Goal: Task Accomplishment & Management: Manage account settings

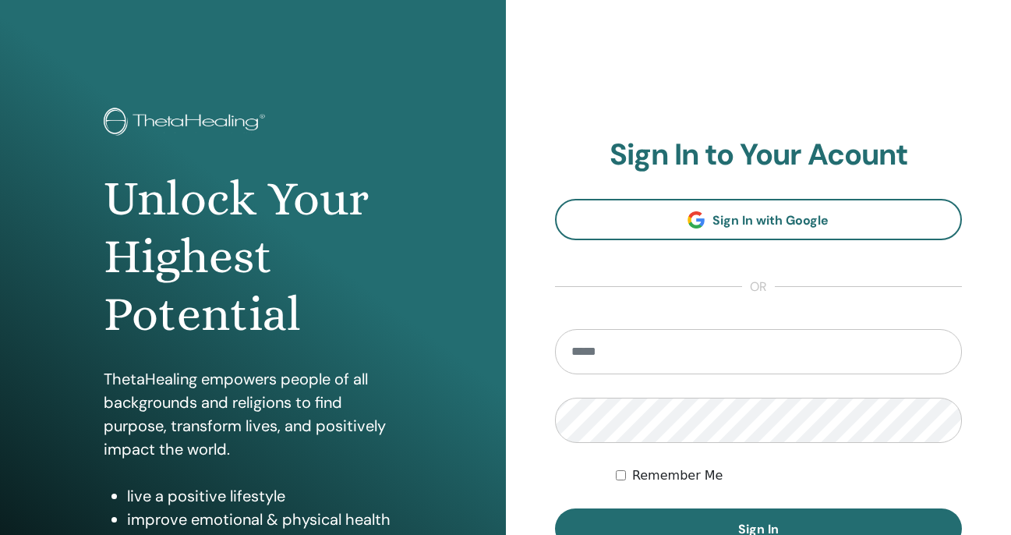
click at [597, 361] on input "email" at bounding box center [759, 351] width 408 height 45
type input "**********"
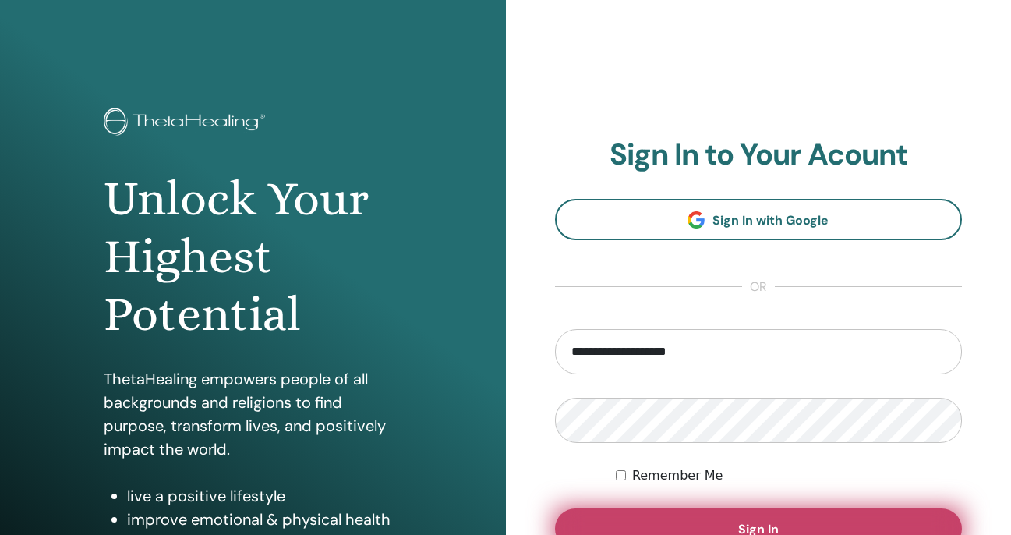
click at [649, 529] on button "Sign In" at bounding box center [759, 528] width 408 height 41
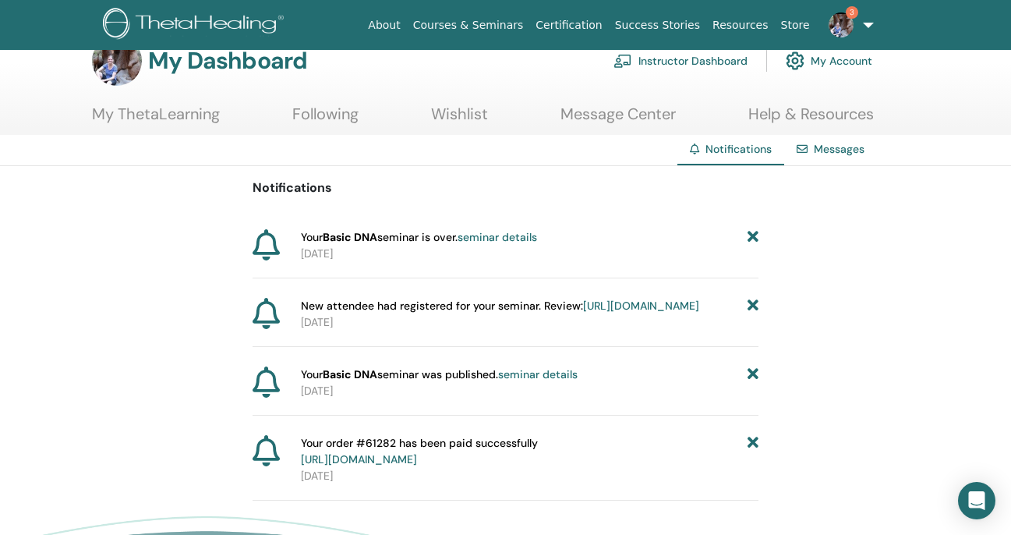
scroll to position [31, 0]
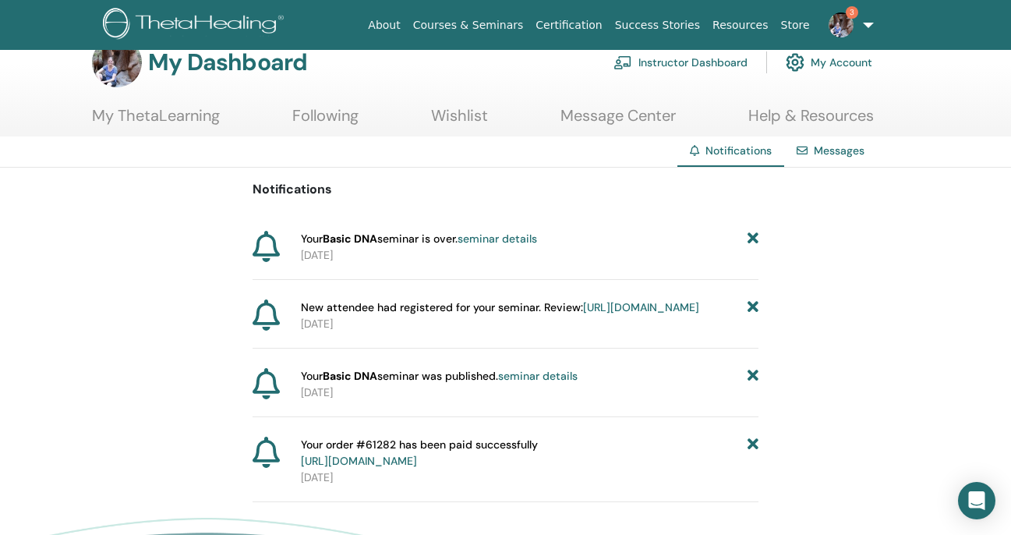
click at [674, 60] on link "Instructor Dashboard" at bounding box center [681, 62] width 134 height 34
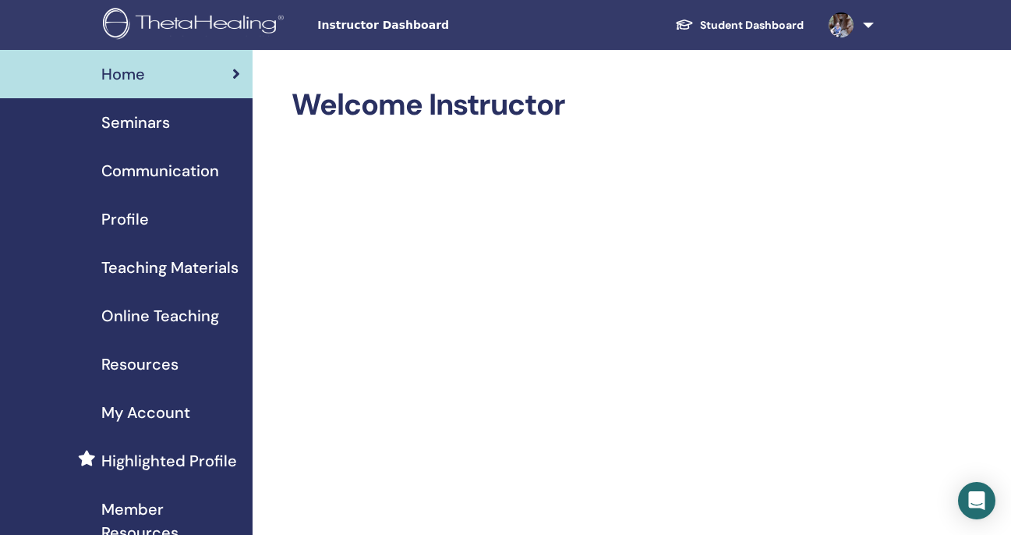
click at [137, 412] on span "My Account" at bounding box center [145, 412] width 89 height 23
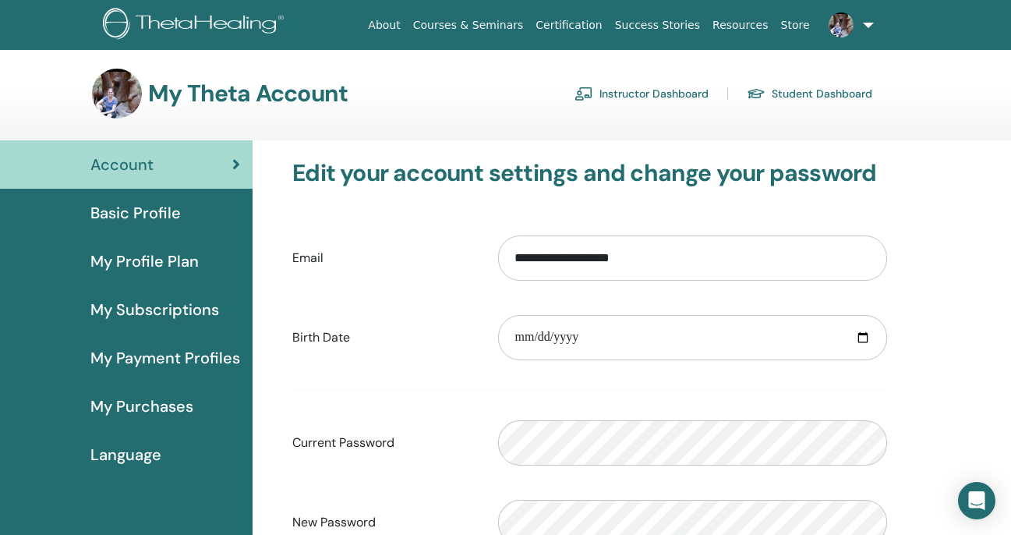
click at [118, 308] on span "My Subscriptions" at bounding box center [154, 309] width 129 height 23
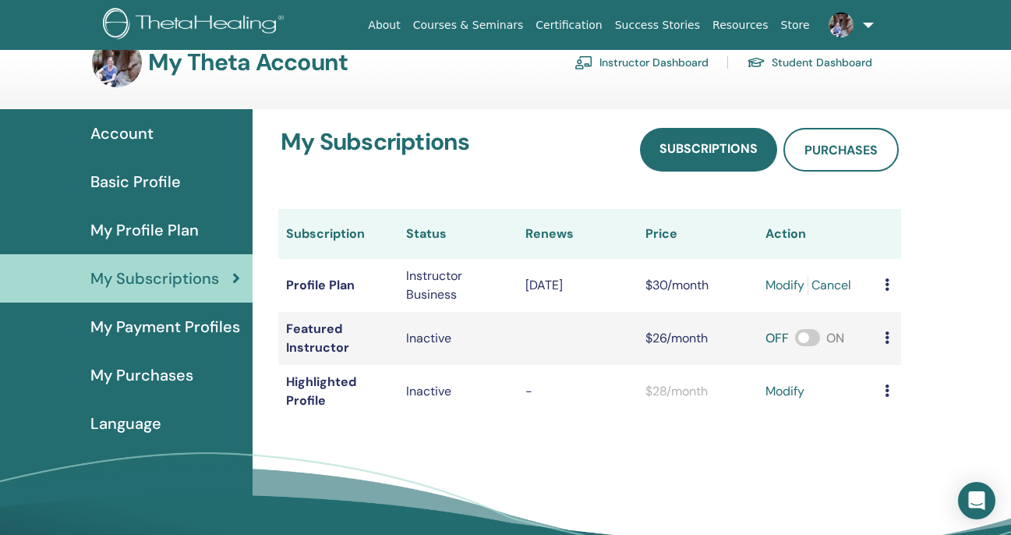
scroll to position [62, 0]
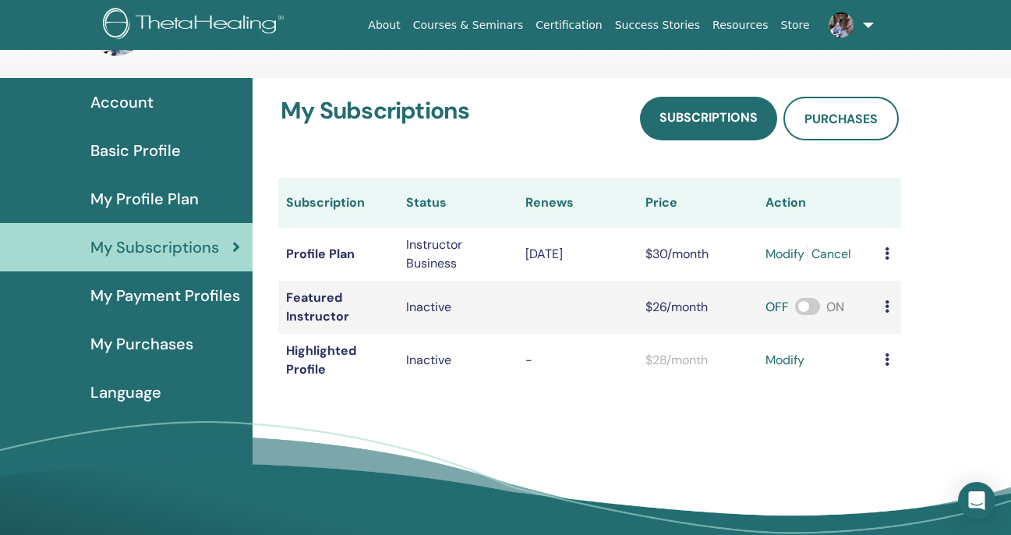
click at [137, 296] on span "My Payment Profiles" at bounding box center [165, 295] width 150 height 23
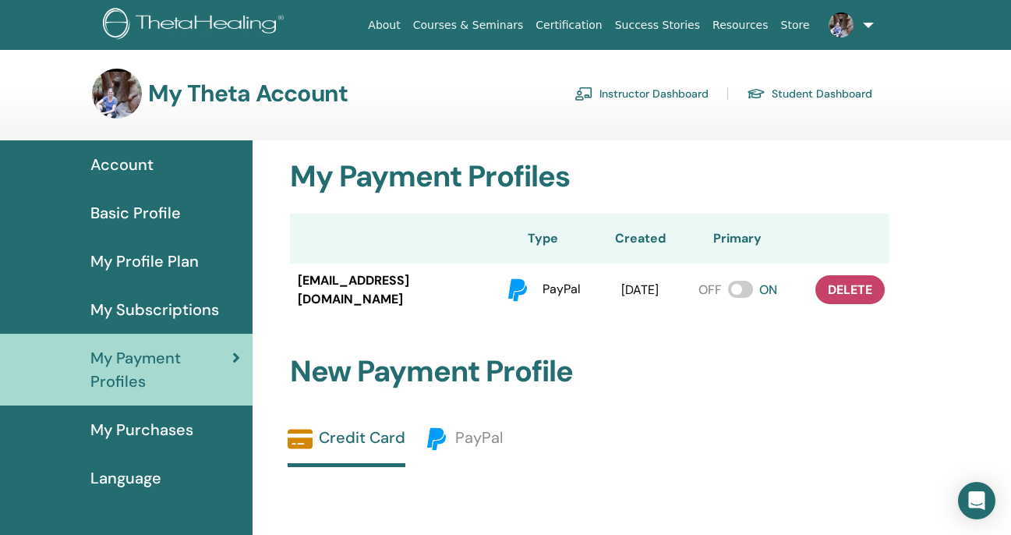
click at [120, 259] on span "My Profile Plan" at bounding box center [144, 261] width 108 height 23
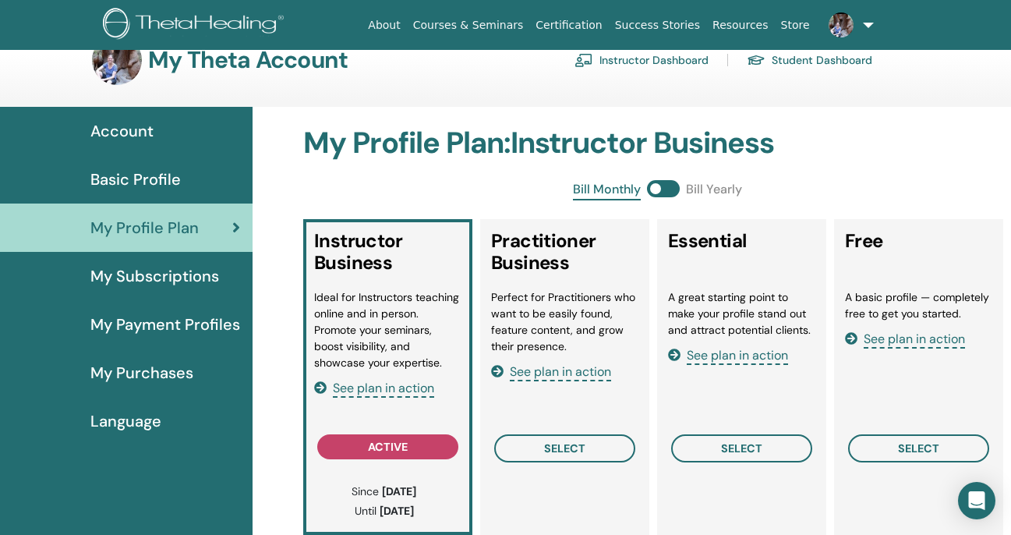
scroll to position [31, 0]
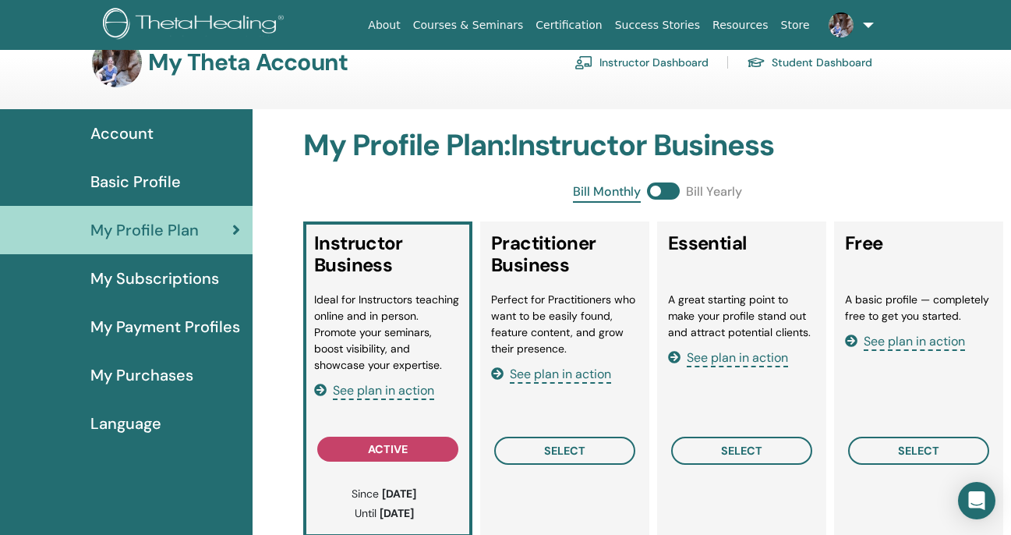
click at [660, 64] on link "Instructor Dashboard" at bounding box center [642, 62] width 134 height 25
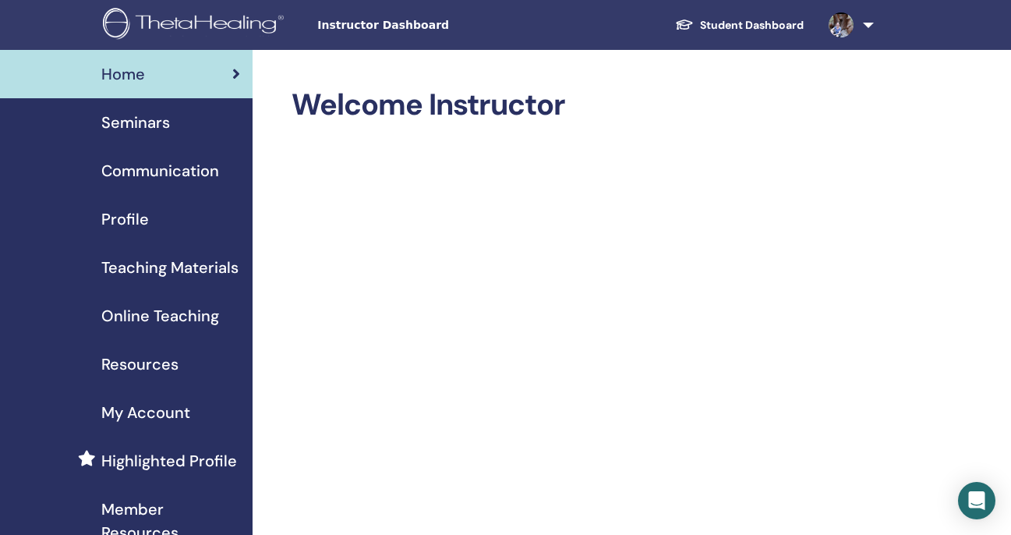
click at [143, 123] on span "Seminars" at bounding box center [135, 122] width 69 height 23
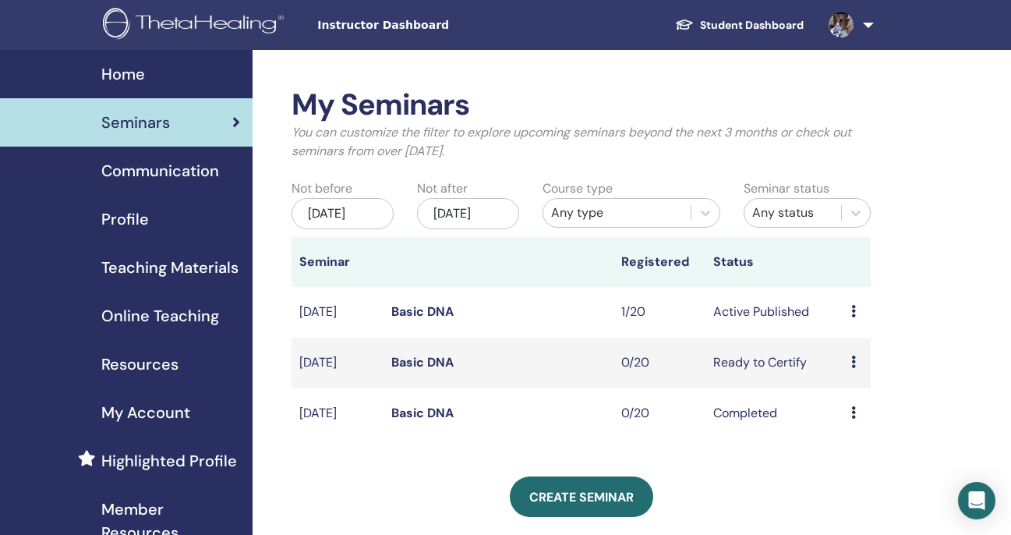
click at [430, 320] on link "Basic DNA" at bounding box center [422, 311] width 62 height 16
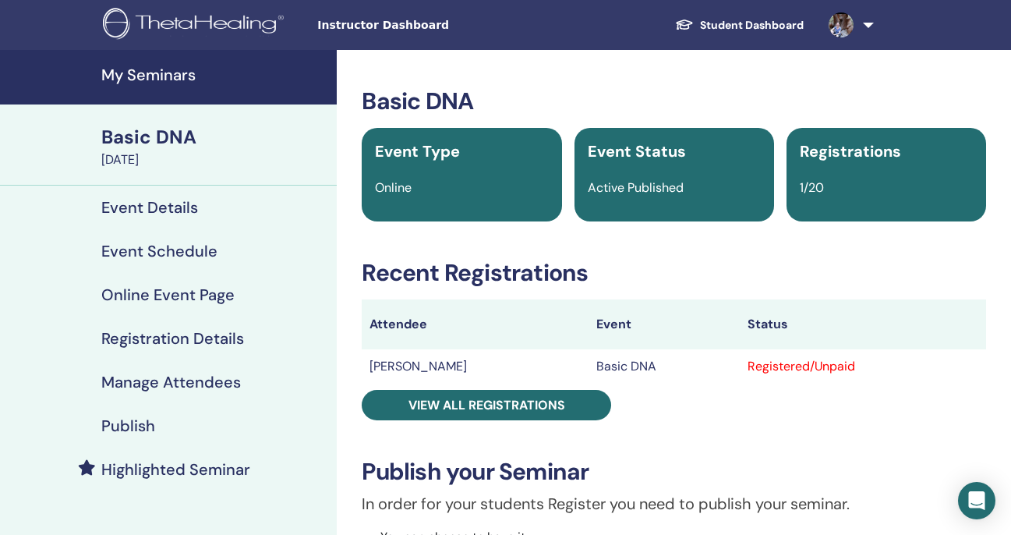
click at [939, 405] on div "Basic DNA Event Type Online Event Status Active Published Registrations 1/20 Re…" at bounding box center [674, 527] width 656 height 880
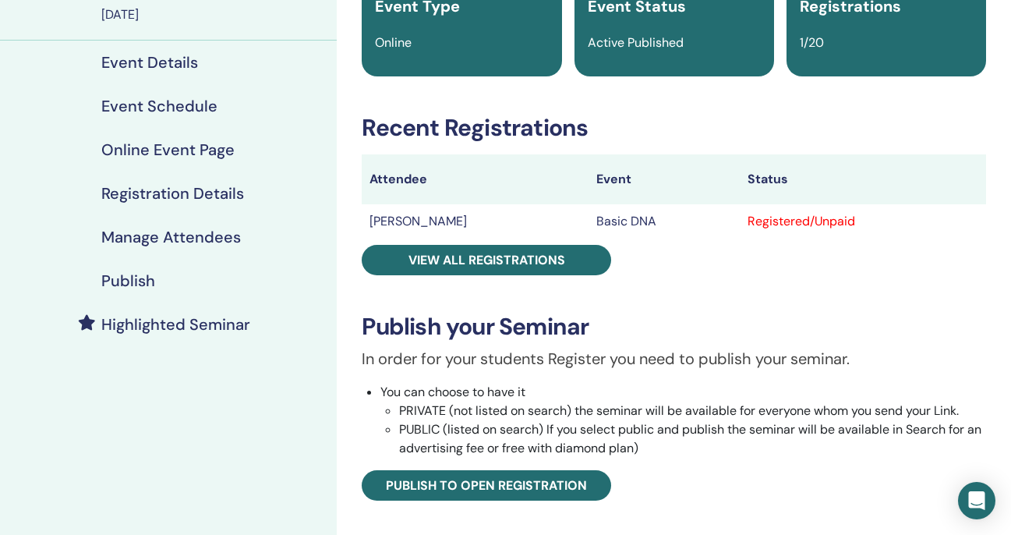
scroll to position [156, 0]
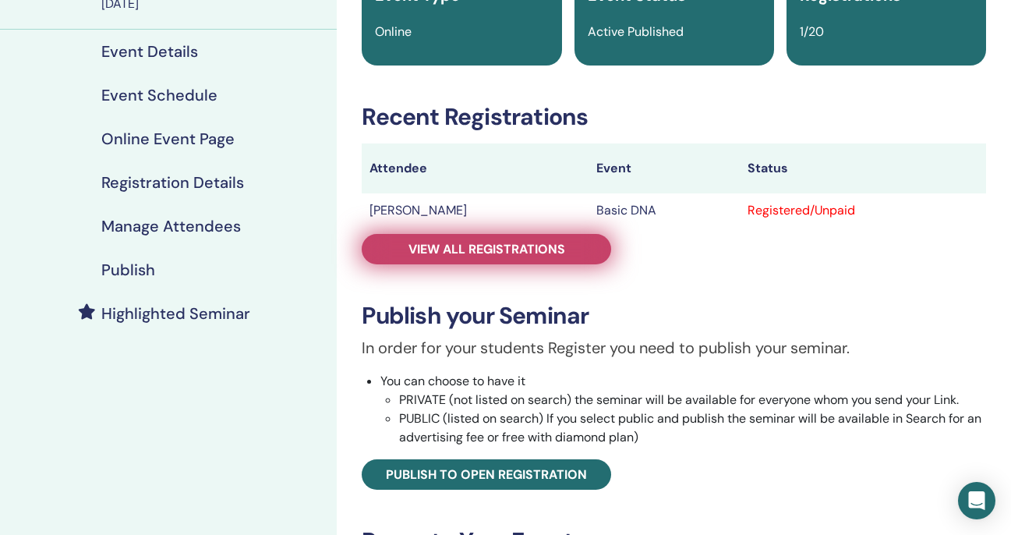
click at [492, 245] on span "View all registrations" at bounding box center [487, 249] width 157 height 16
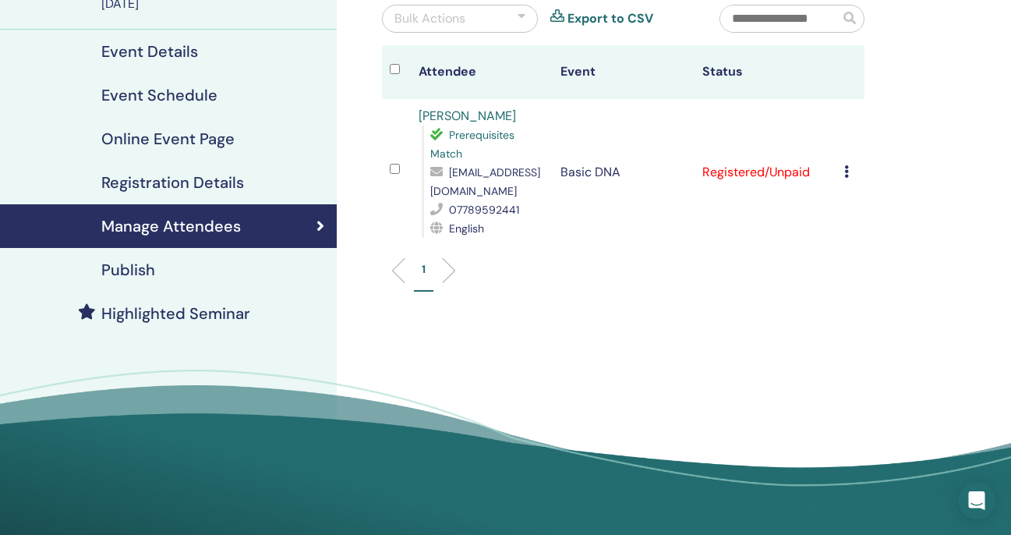
click at [434, 172] on icon at bounding box center [439, 171] width 19 height 12
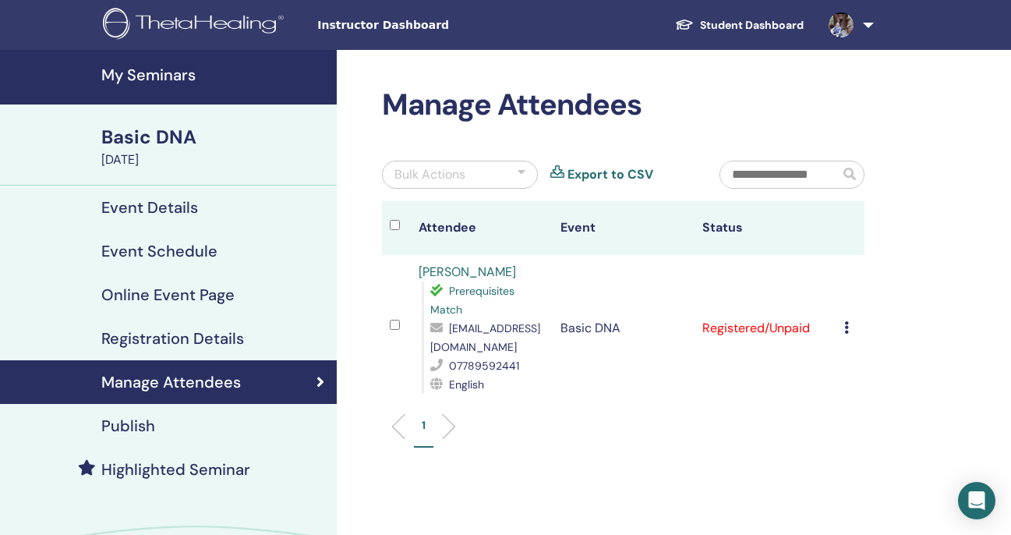
click at [870, 20] on link at bounding box center [848, 25] width 64 height 50
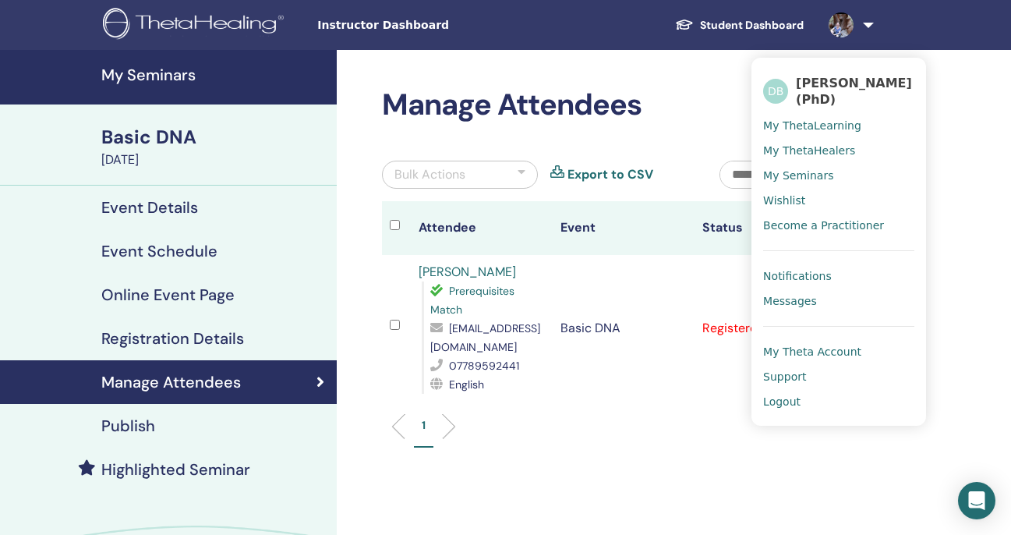
click at [788, 402] on span "Logout" at bounding box center [781, 402] width 37 height 14
